Goal: Obtain resource: Download file/media

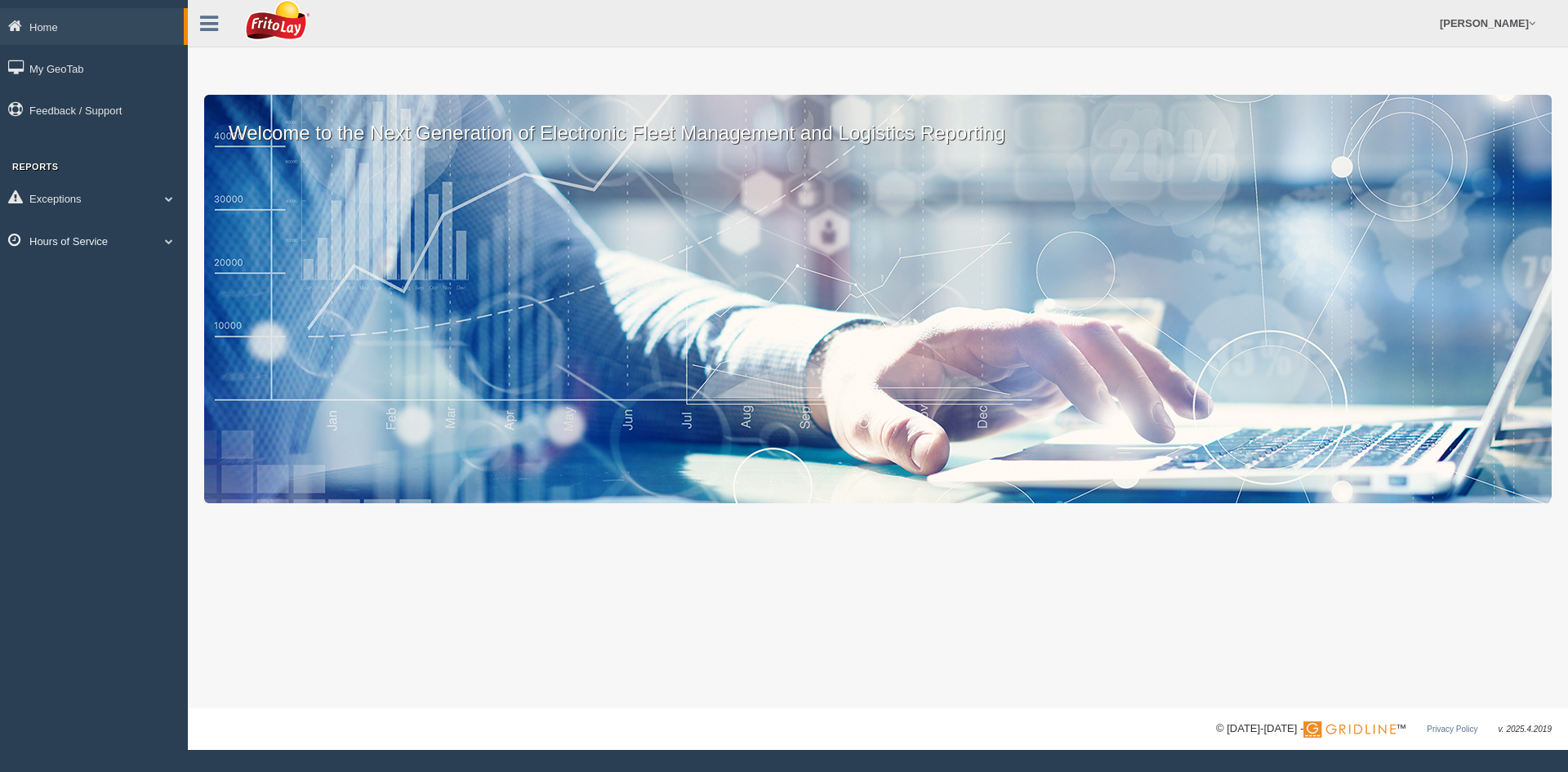
click at [61, 237] on link "Hours of Service" at bounding box center [93, 240] width 188 height 37
click at [68, 301] on link "HOS Violation Audit Reports" at bounding box center [107, 307] width 155 height 30
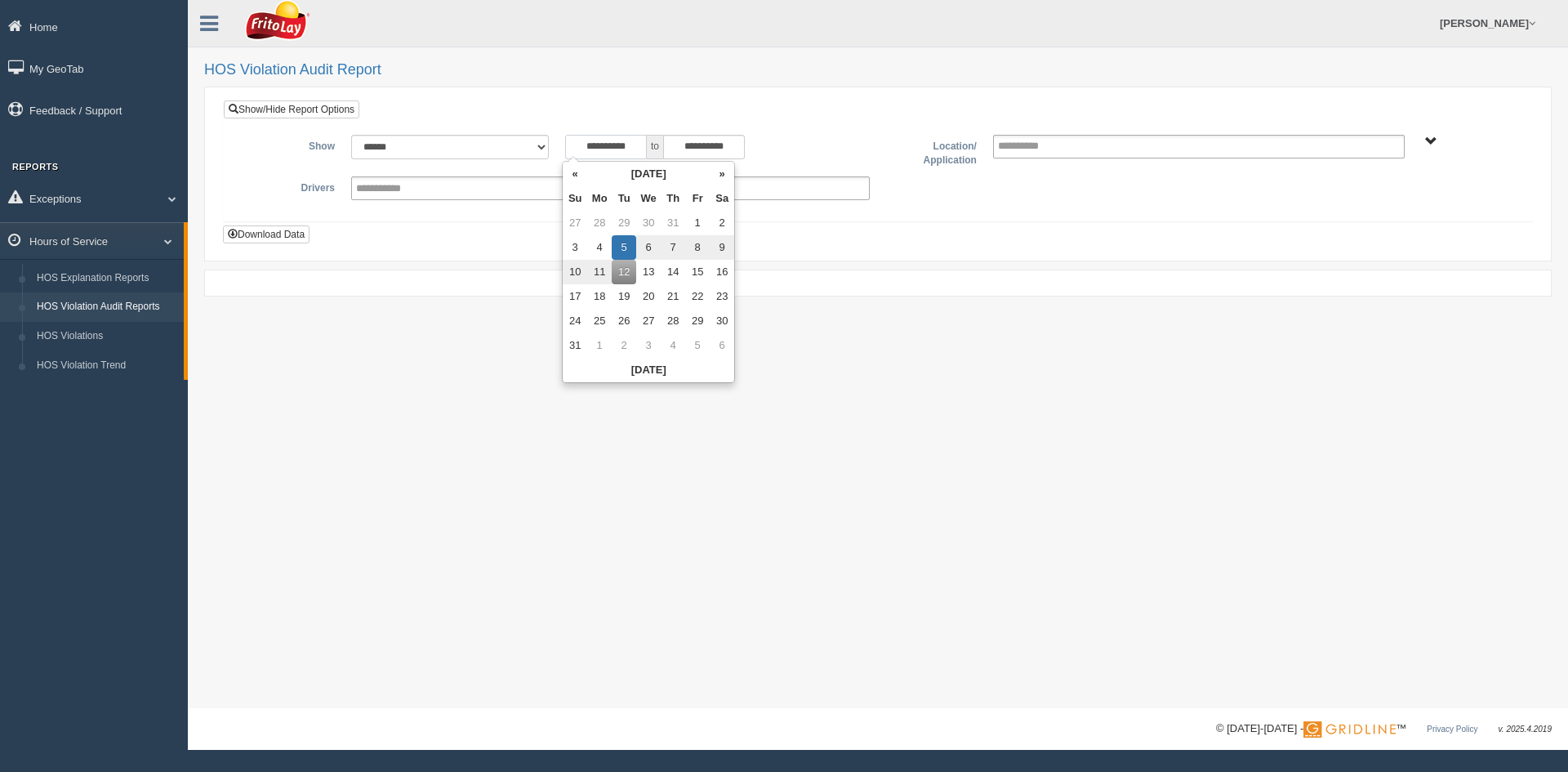
click at [636, 148] on input "**********" at bounding box center [607, 147] width 82 height 25
click at [575, 175] on th "«" at bounding box center [575, 175] width 25 height 25
click at [575, 174] on th "«" at bounding box center [575, 175] width 25 height 25
click at [575, 174] on th "«" at bounding box center [579, 175] width 25 height 25
click at [576, 174] on th "«" at bounding box center [579, 175] width 25 height 25
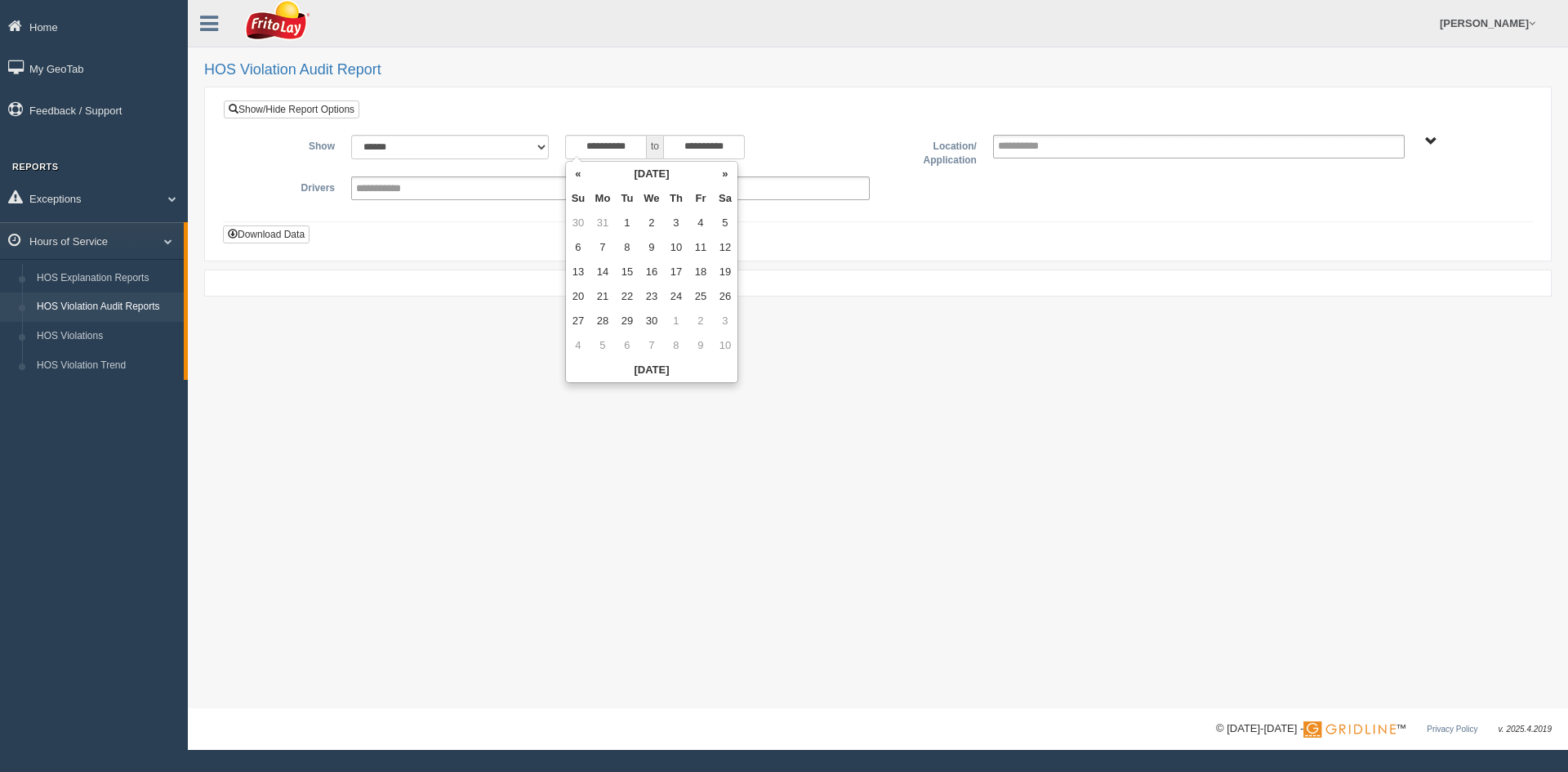
click at [576, 174] on th "«" at bounding box center [579, 175] width 25 height 25
click at [577, 174] on th "«" at bounding box center [579, 175] width 25 height 25
click at [722, 219] on td "1" at bounding box center [726, 223] width 25 height 25
type input "**********"
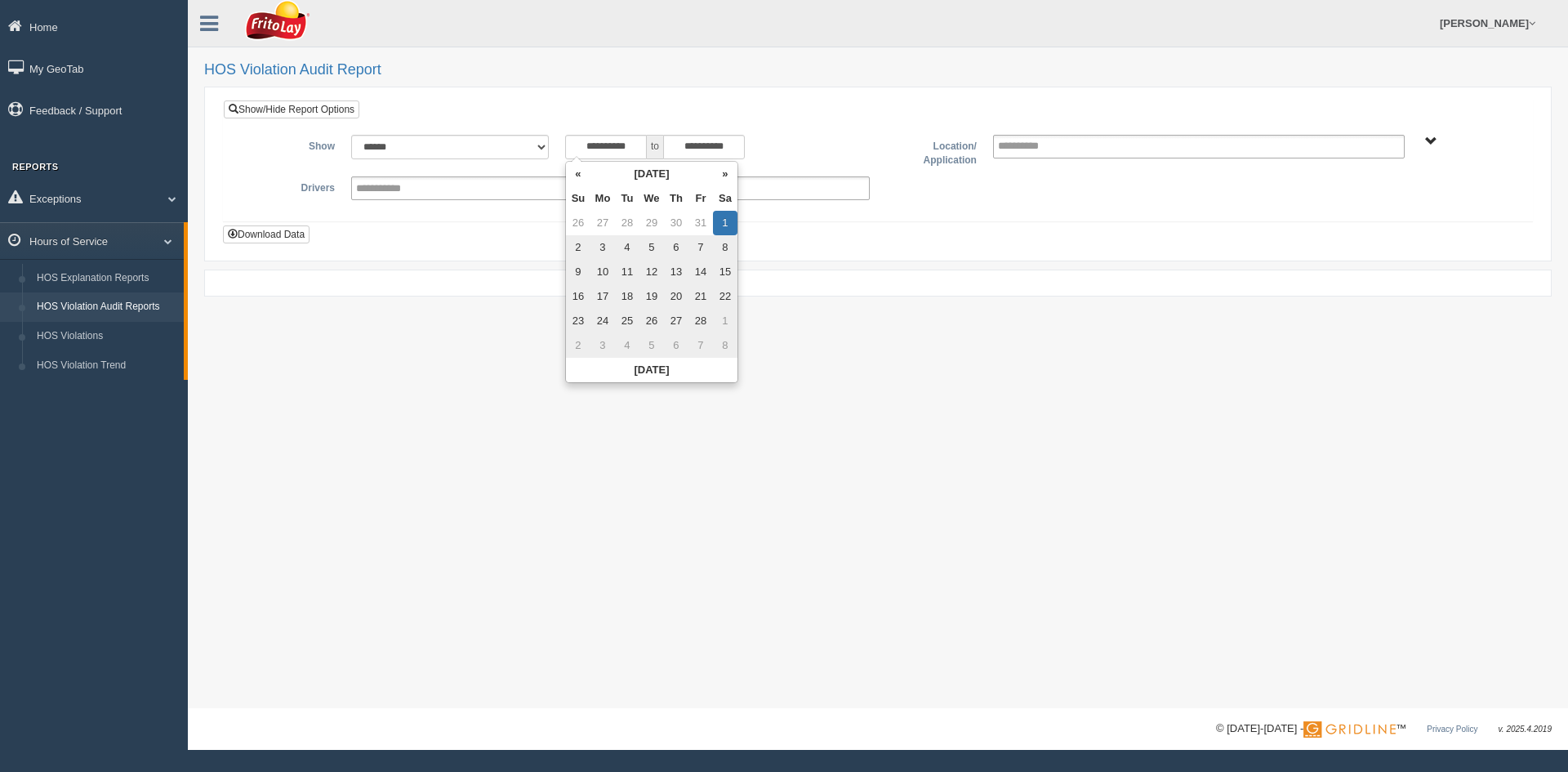
click at [795, 128] on div "**********" at bounding box center [878, 171] width 1309 height 98
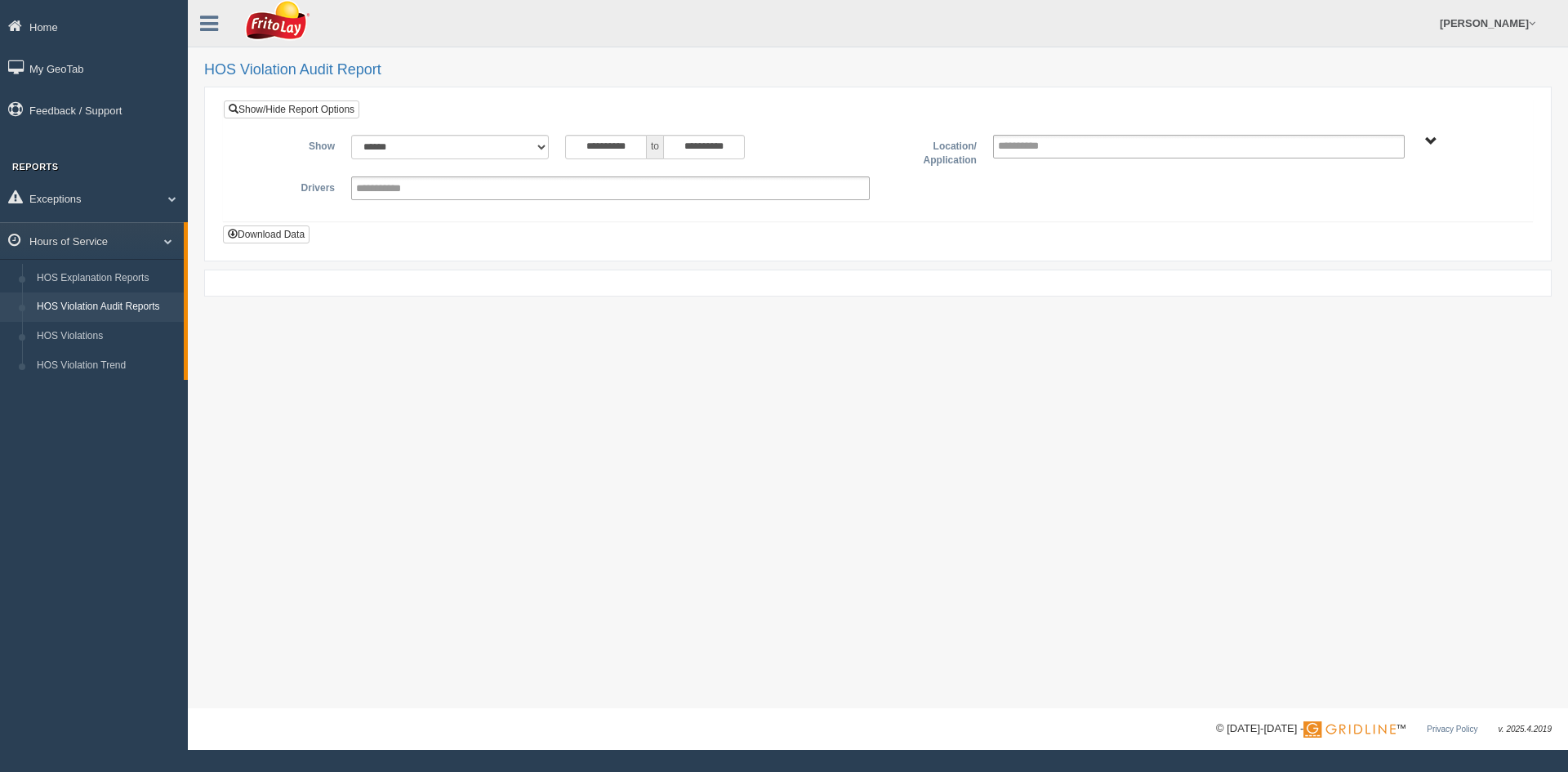
click at [1436, 140] on span "AUSTIN ZONE-MU01511 COLORADO ZONE-MU01540 DFW NORTH ZONE-MU01544 DFW ZONE-MU015…" at bounding box center [1432, 141] width 12 height 12
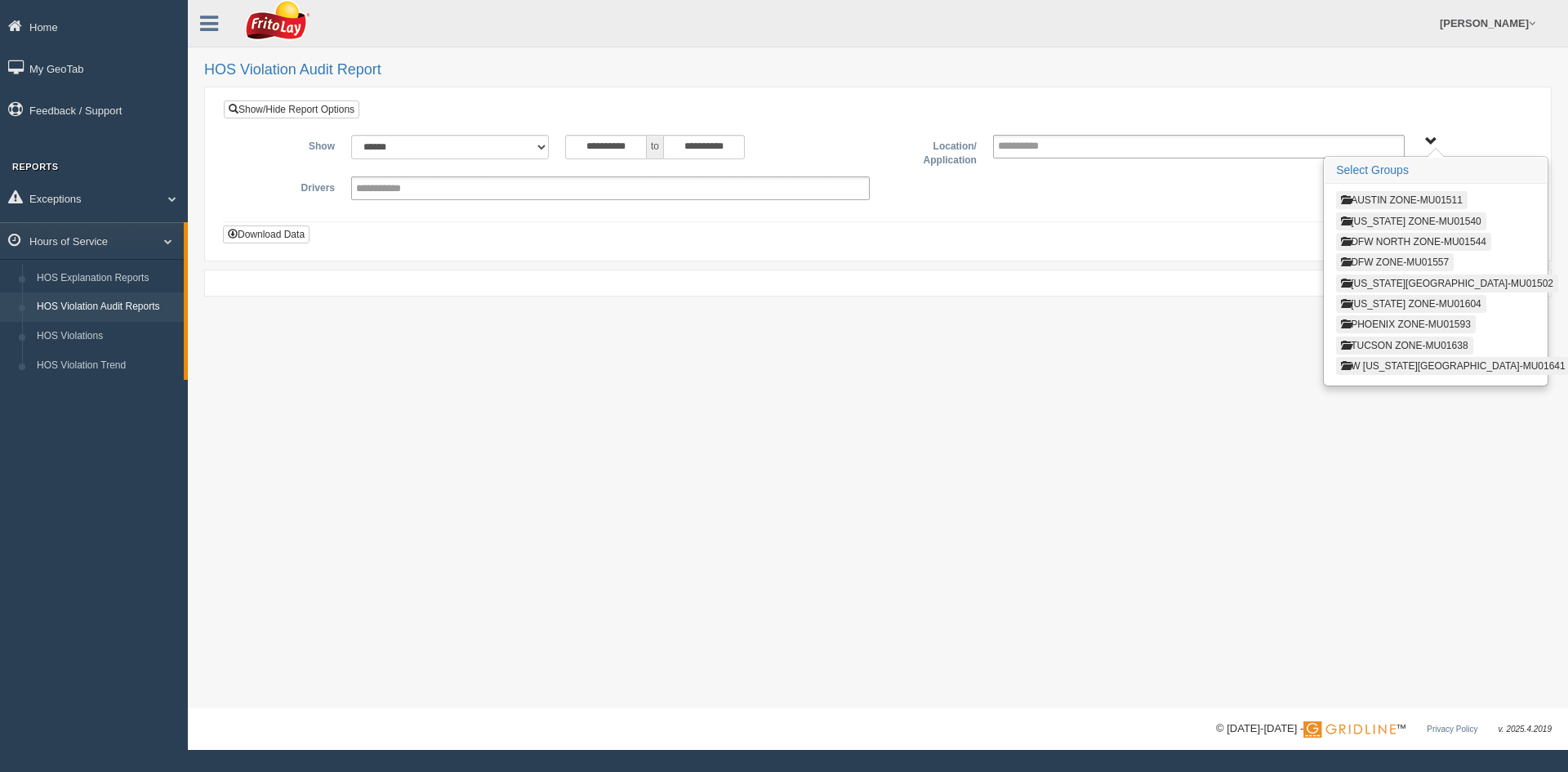
click at [1392, 265] on button "DFW ZONE-MU01557" at bounding box center [1394, 262] width 117 height 18
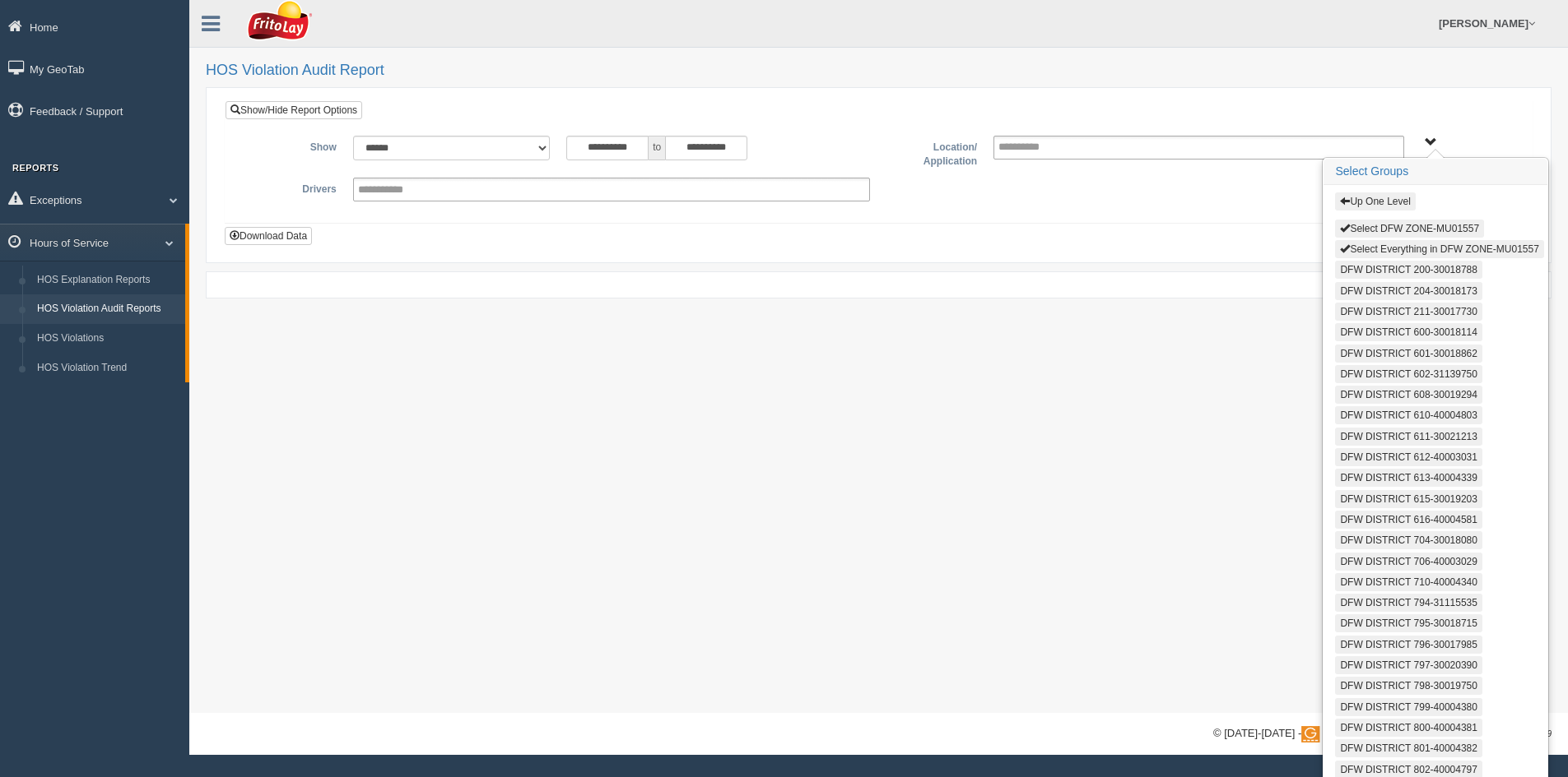
click at [1384, 251] on button "Select Everything in DFW ZONE-MU01557" at bounding box center [1438, 249] width 208 height 18
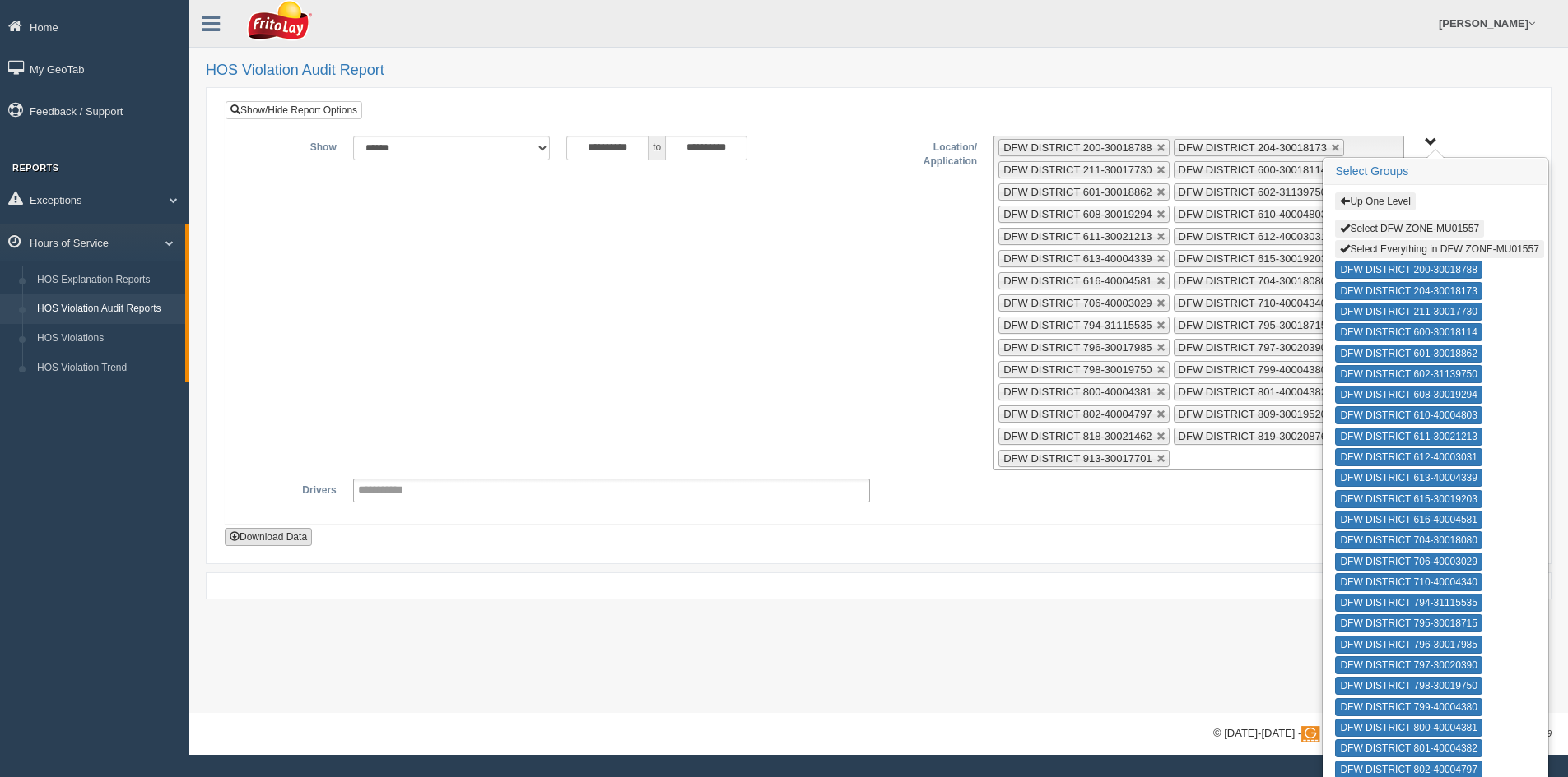
click at [272, 532] on button "Download Data" at bounding box center [268, 537] width 87 height 18
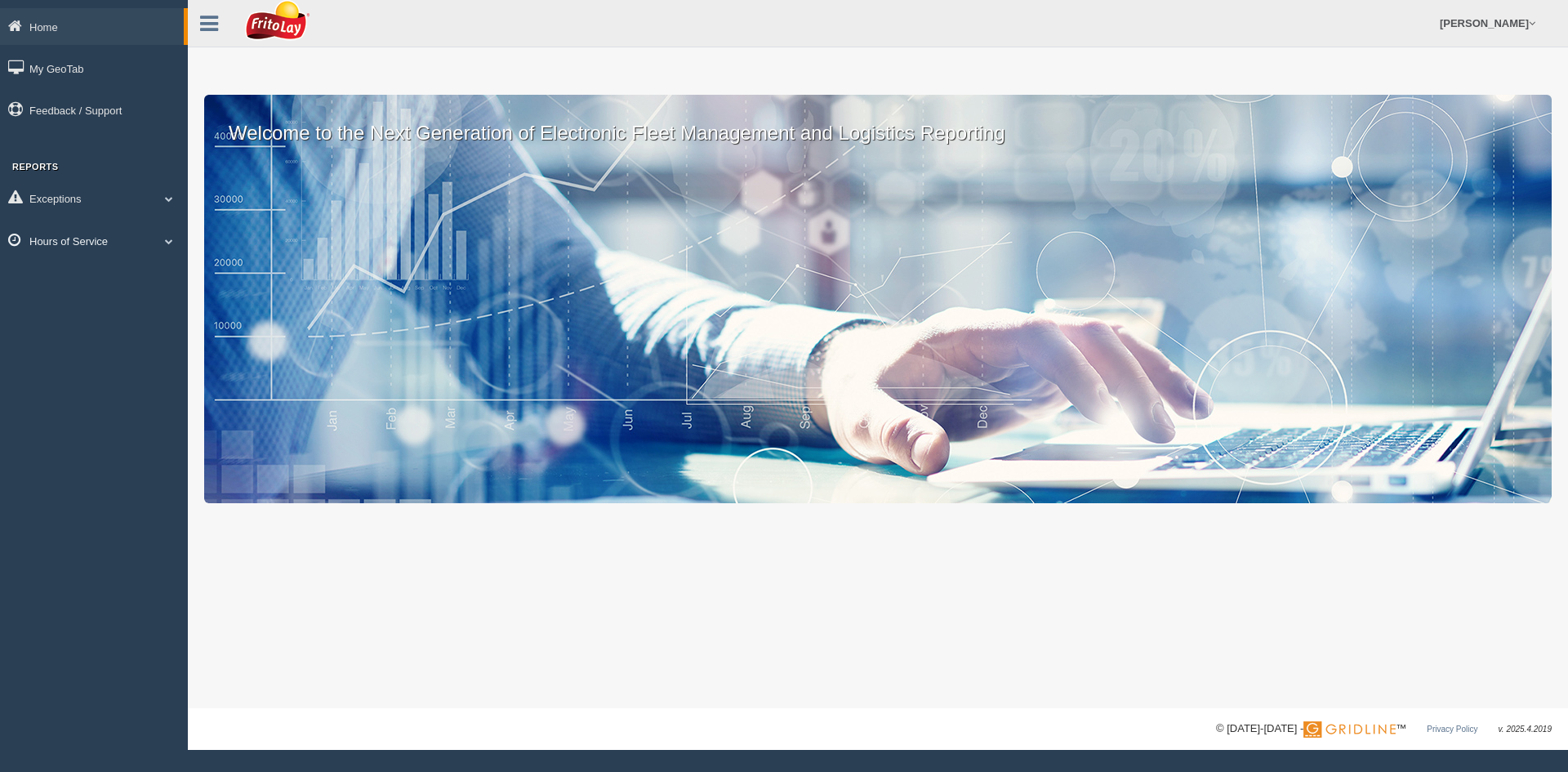
click at [54, 234] on link "Hours of Service" at bounding box center [93, 240] width 188 height 37
click at [80, 300] on link "HOS Violation Audit Reports" at bounding box center [107, 307] width 155 height 30
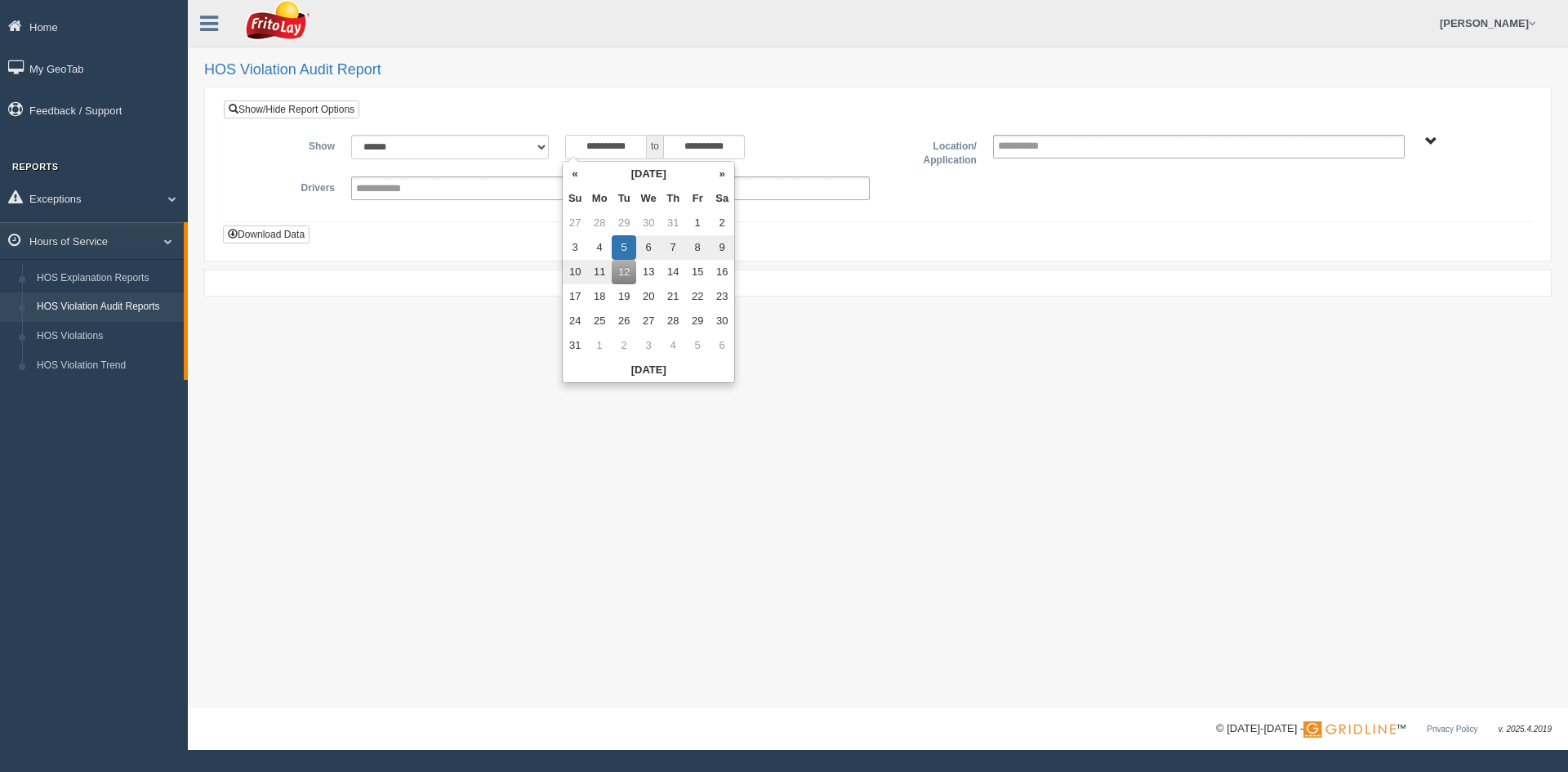
click at [632, 149] on input "**********" at bounding box center [607, 147] width 82 height 25
click at [575, 176] on th "«" at bounding box center [575, 175] width 25 height 25
click at [575, 176] on th "«" at bounding box center [579, 175] width 25 height 25
click at [576, 176] on th "«" at bounding box center [579, 175] width 25 height 25
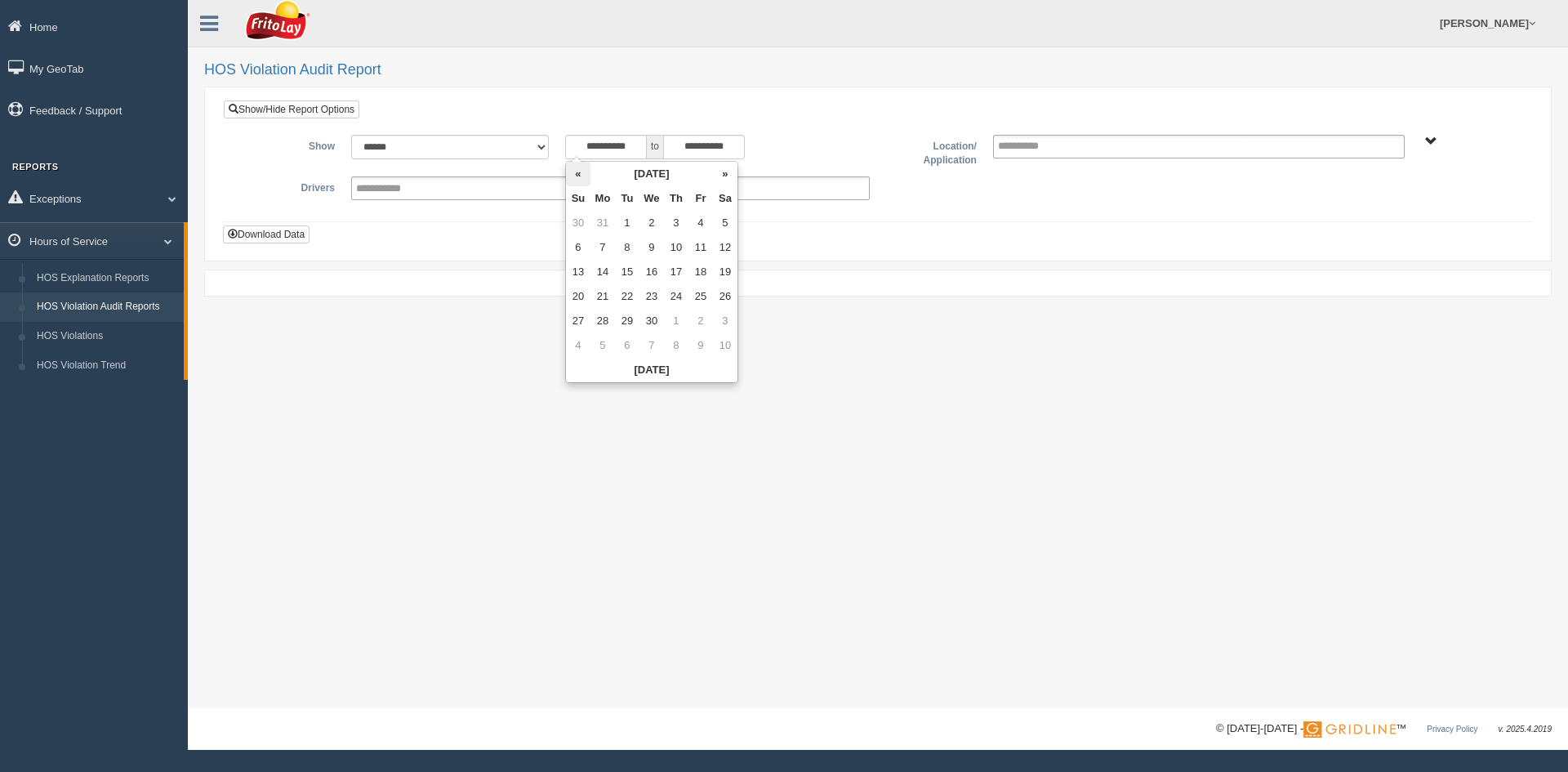
click at [584, 173] on th "«" at bounding box center [579, 175] width 25 height 25
click at [725, 218] on td "1" at bounding box center [726, 223] width 25 height 25
type input "**********"
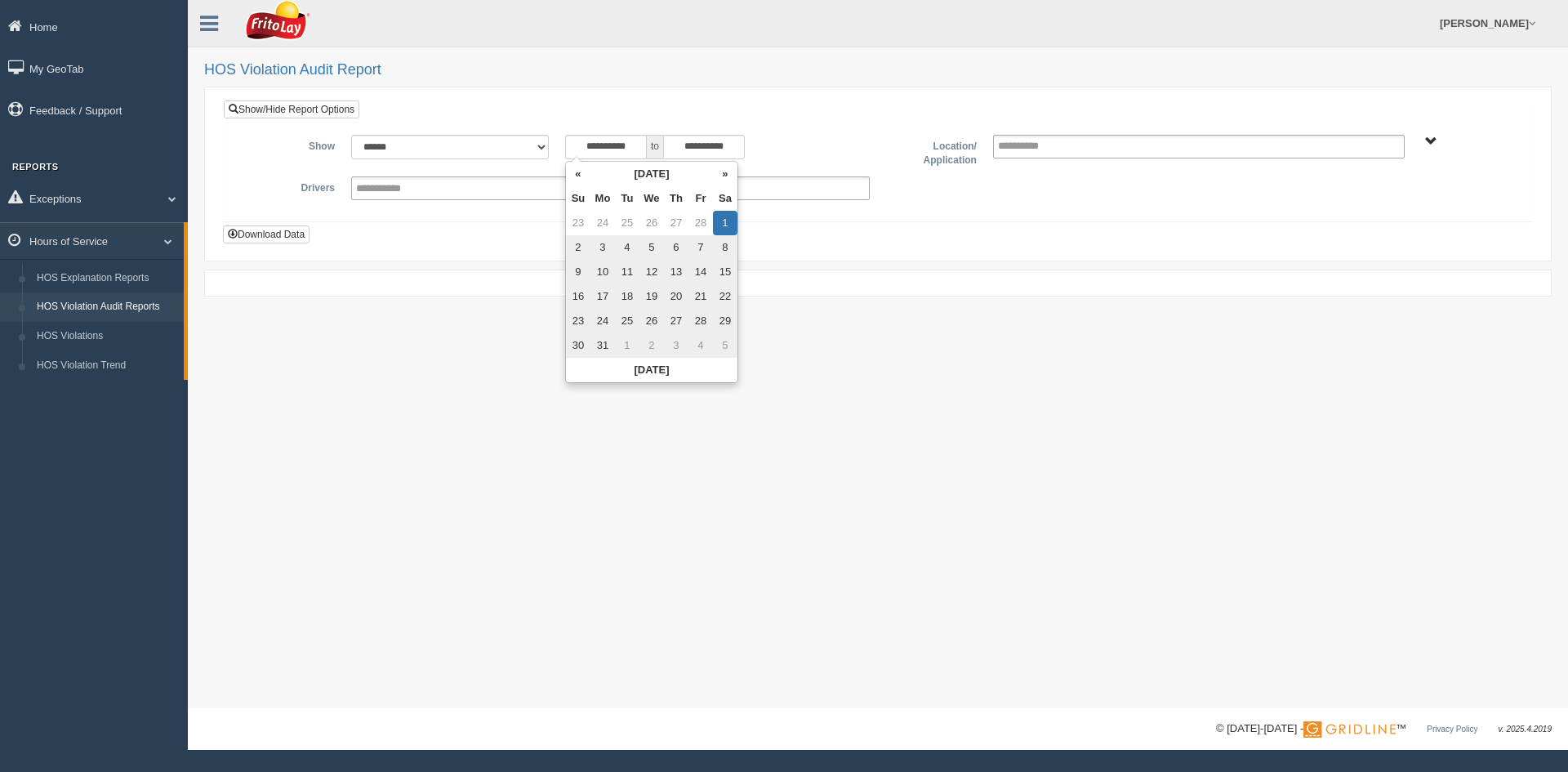
drag, startPoint x: 783, startPoint y: 134, endPoint x: 794, endPoint y: 134, distance: 11.0
click at [784, 135] on div "**********" at bounding box center [717, 147] width 304 height 25
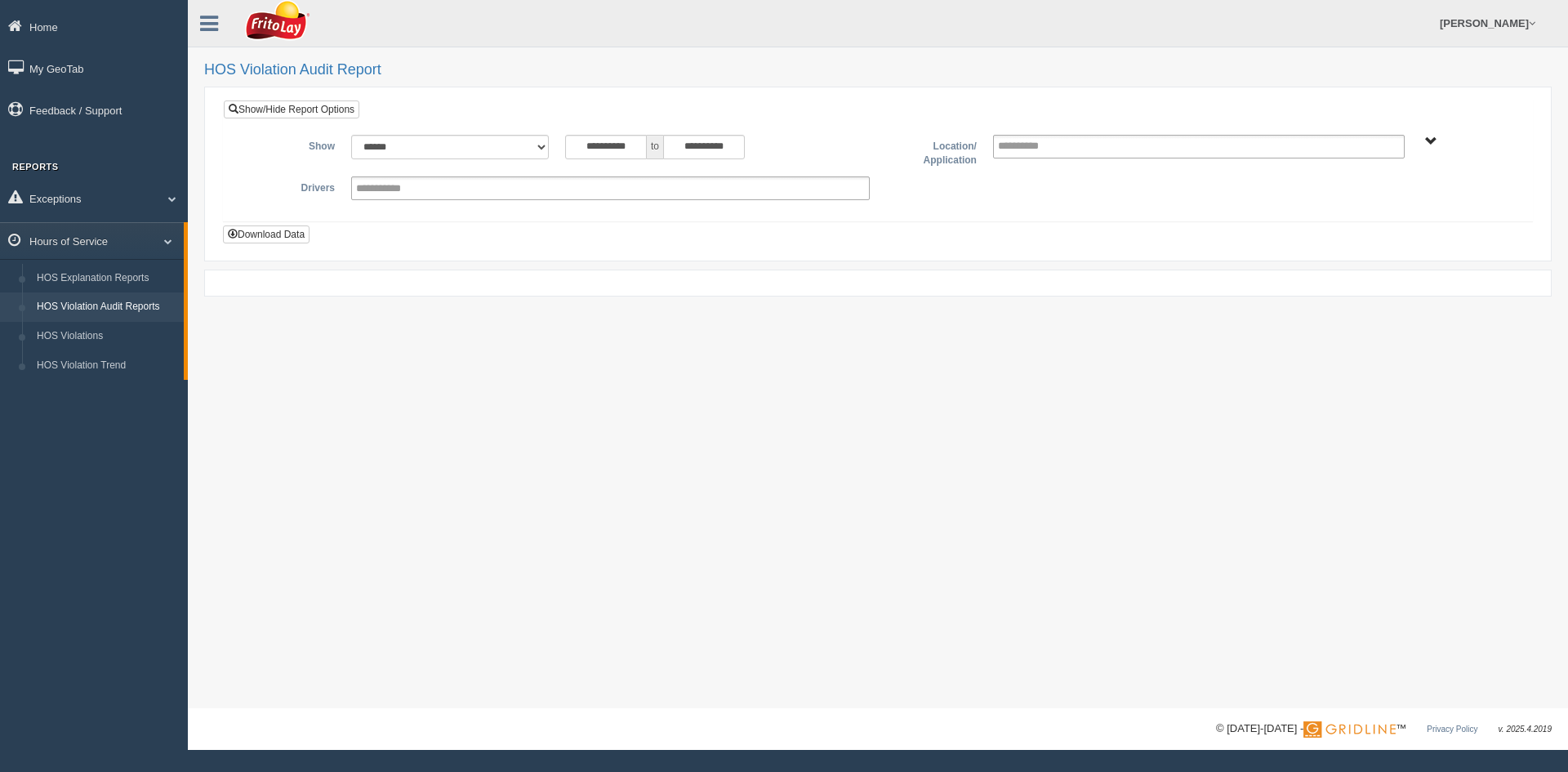
click at [1428, 140] on span "AUSTIN ZONE-MU01511 COLORADO ZONE-MU01540 DFW NORTH ZONE-MU01544 DFW ZONE-MU015…" at bounding box center [1432, 141] width 12 height 12
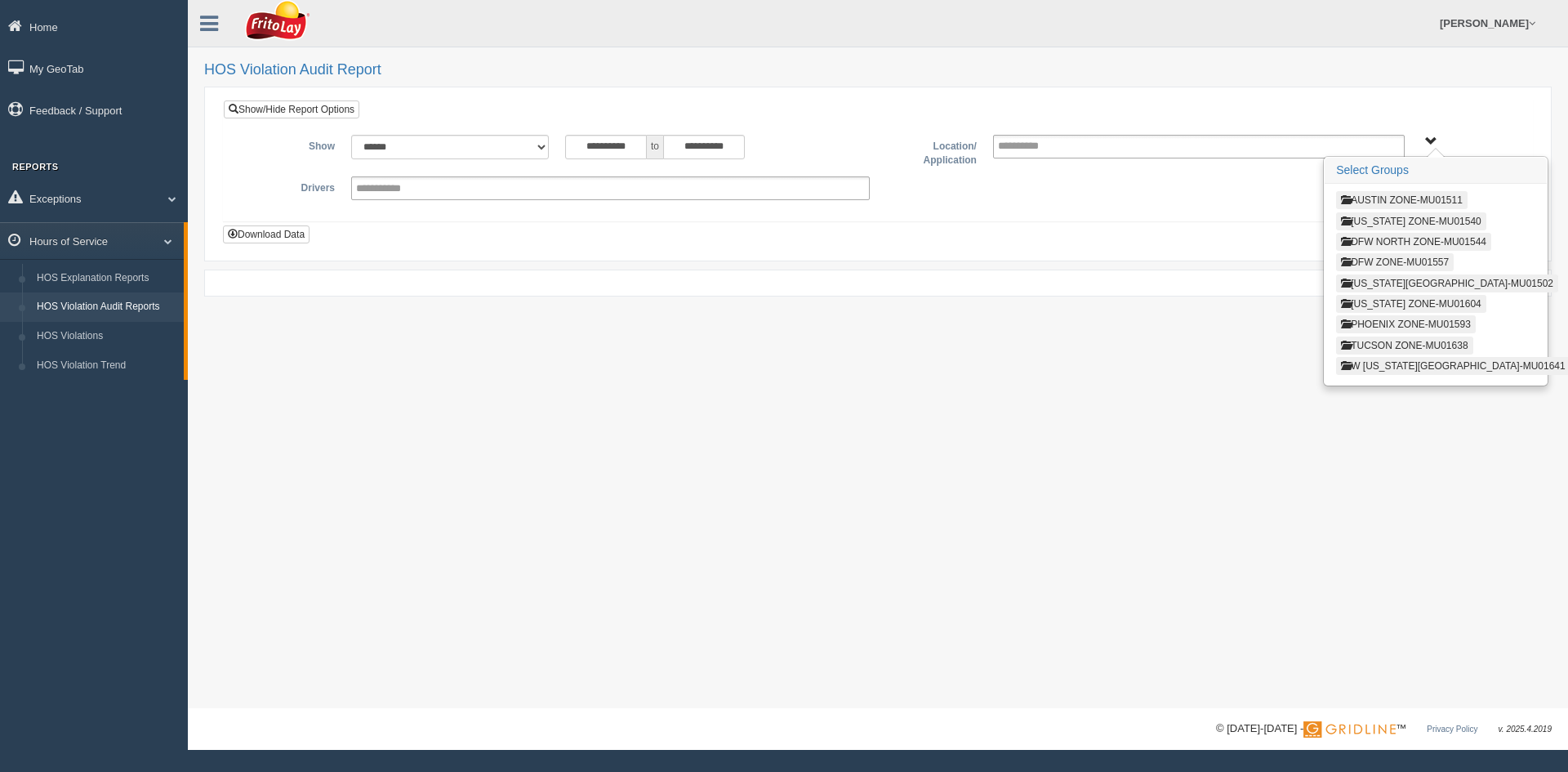
click at [1386, 259] on button "DFW ZONE-MU01557" at bounding box center [1394, 262] width 117 height 18
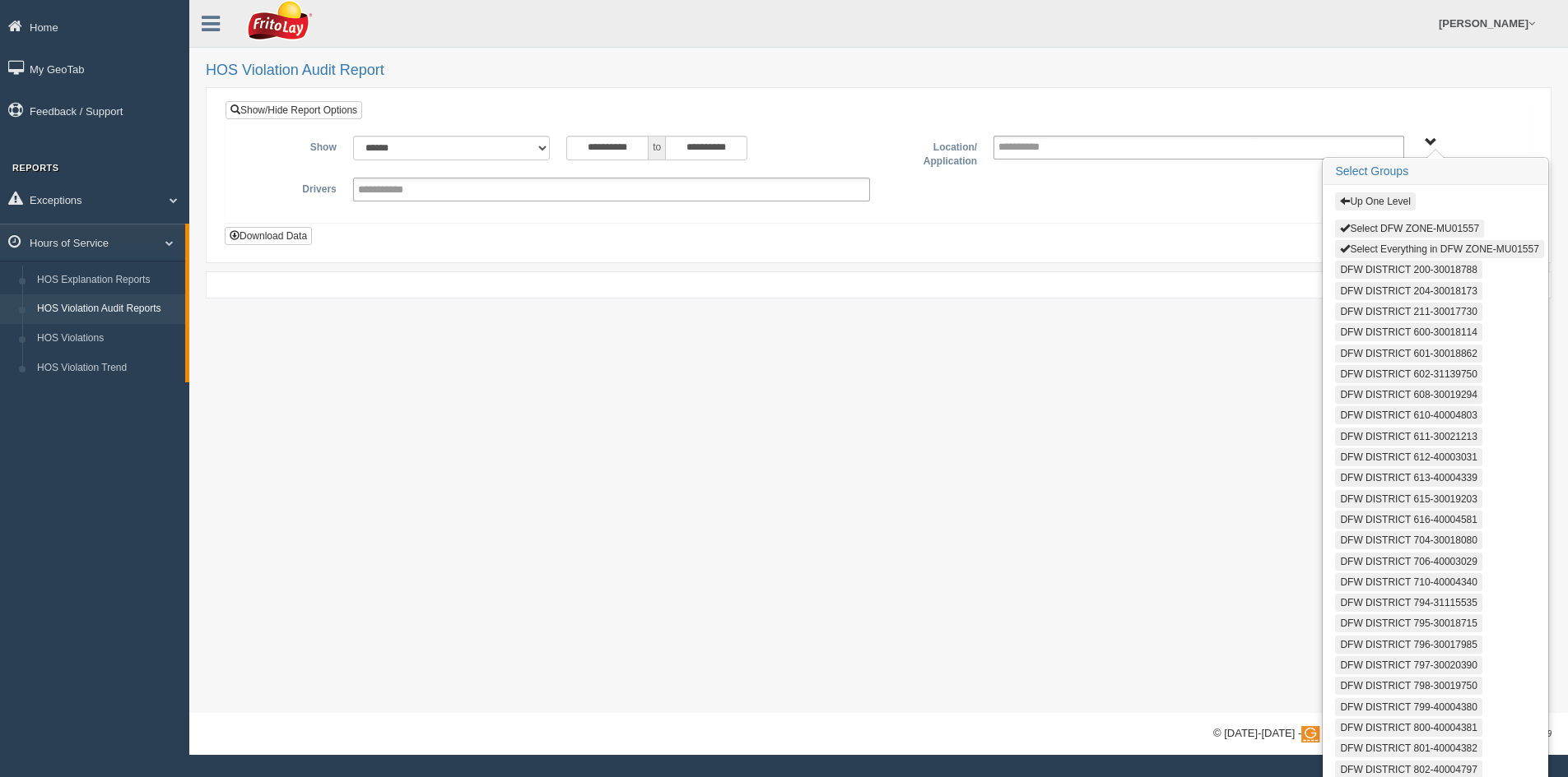
click at [1384, 247] on button "Select Everything in DFW ZONE-MU01557" at bounding box center [1438, 249] width 208 height 18
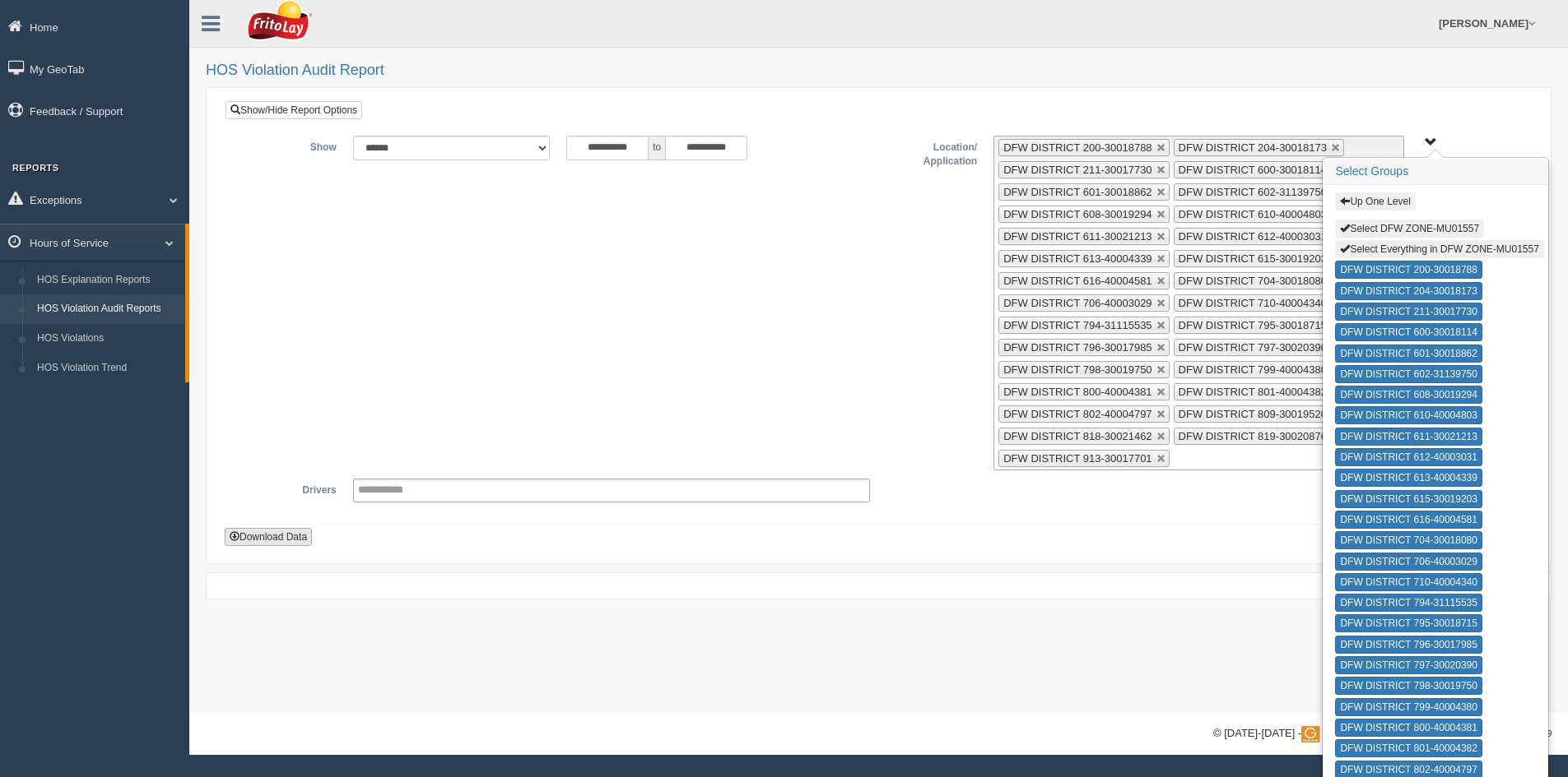
click at [276, 530] on button "Download Data" at bounding box center [268, 537] width 87 height 18
